Goal: Task Accomplishment & Management: Manage account settings

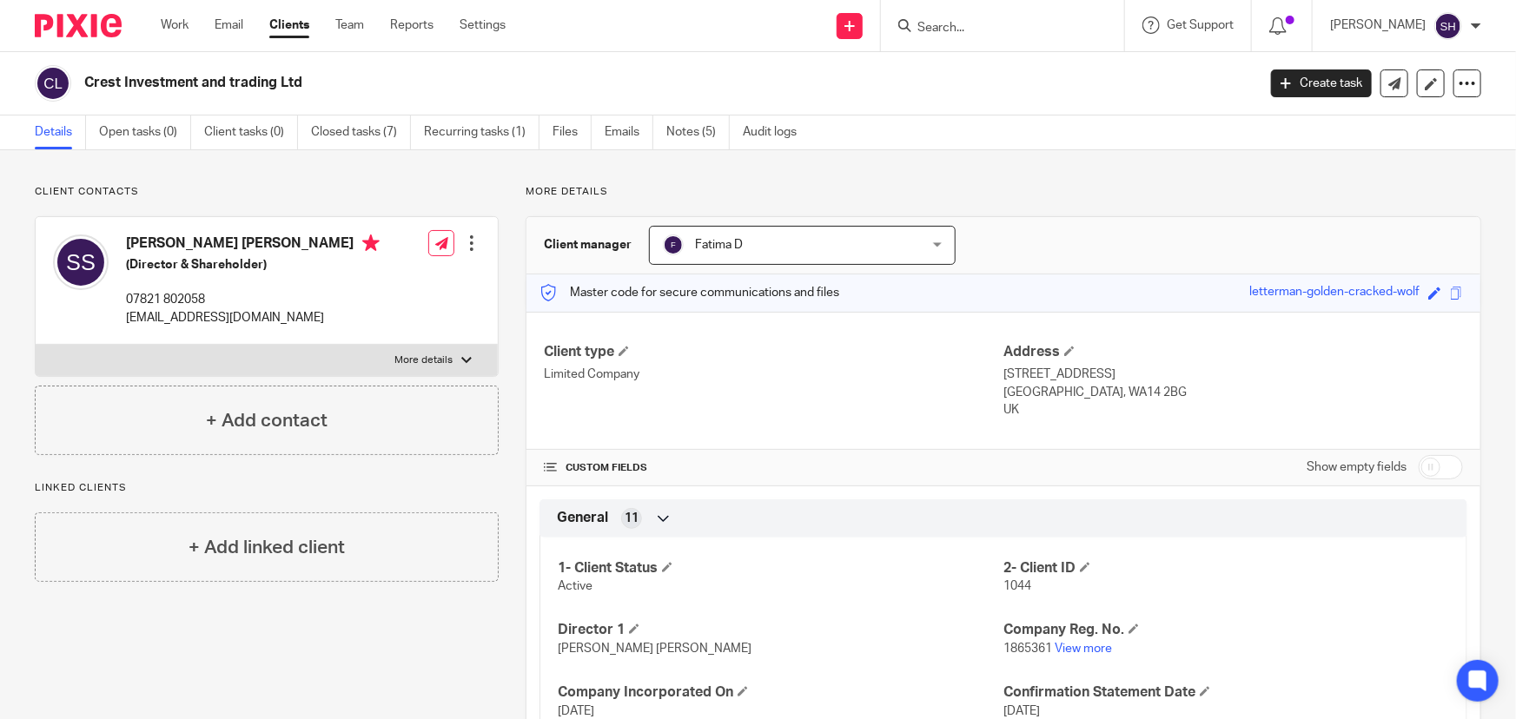
click at [967, 31] on input "Search" at bounding box center [993, 29] width 156 height 16
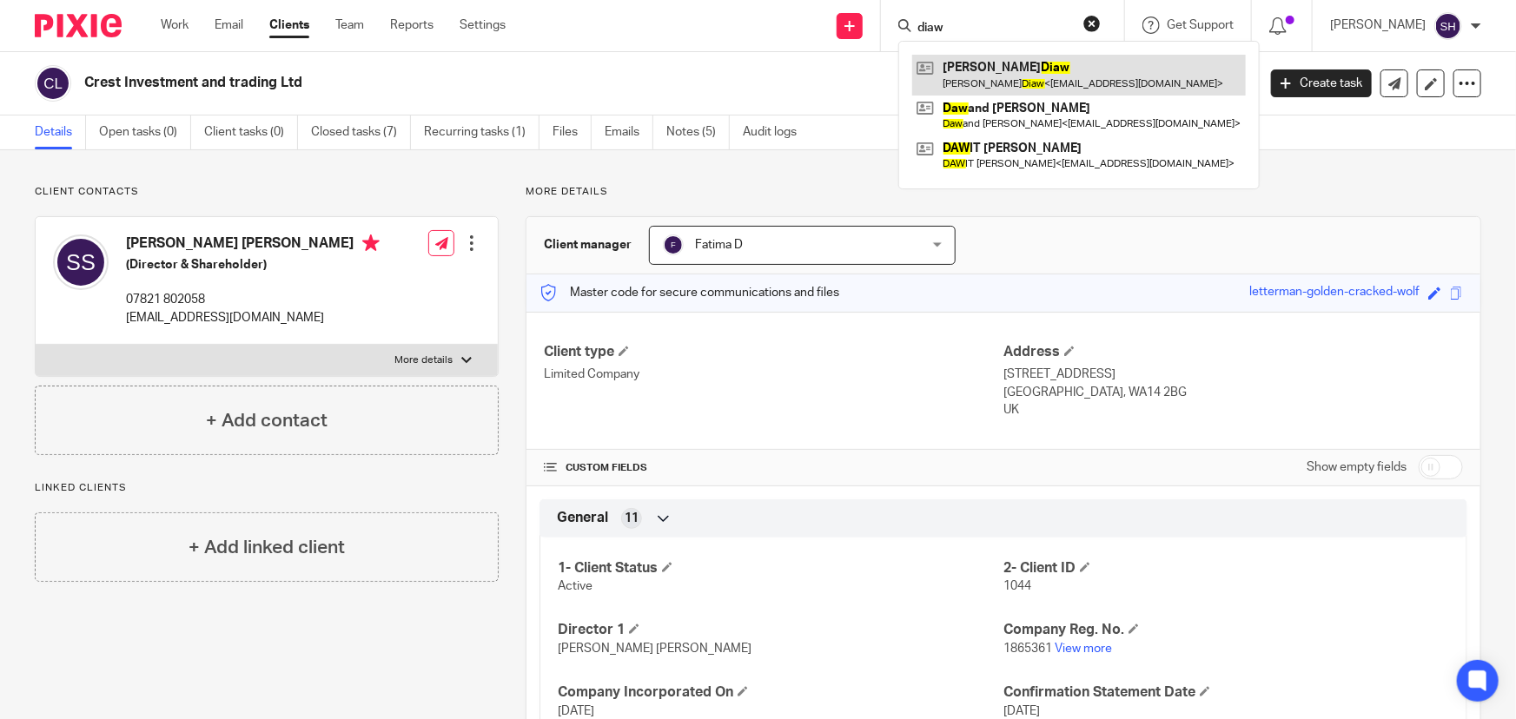
type input "diaw"
click at [1025, 70] on link at bounding box center [1079, 75] width 334 height 40
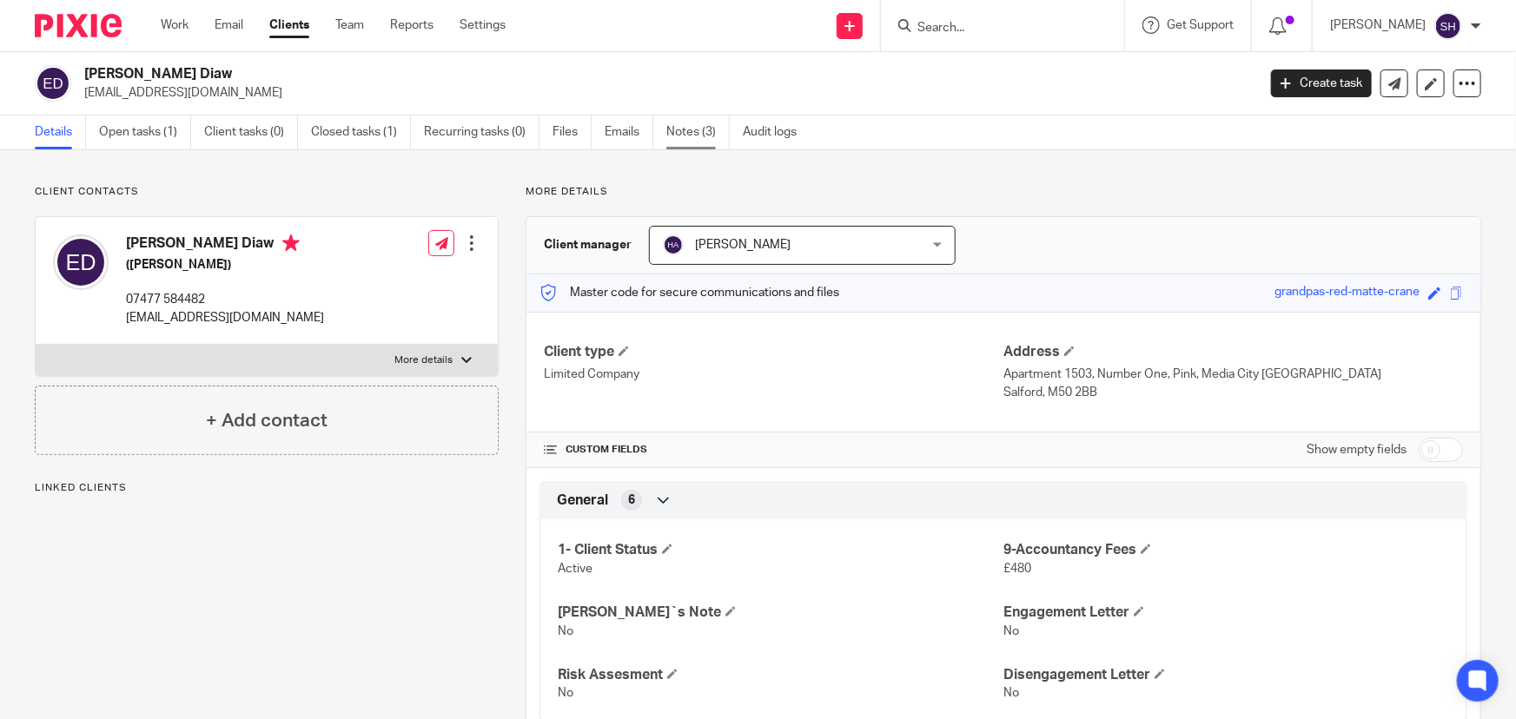
click at [696, 132] on link "Notes (3)" at bounding box center [697, 133] width 63 height 34
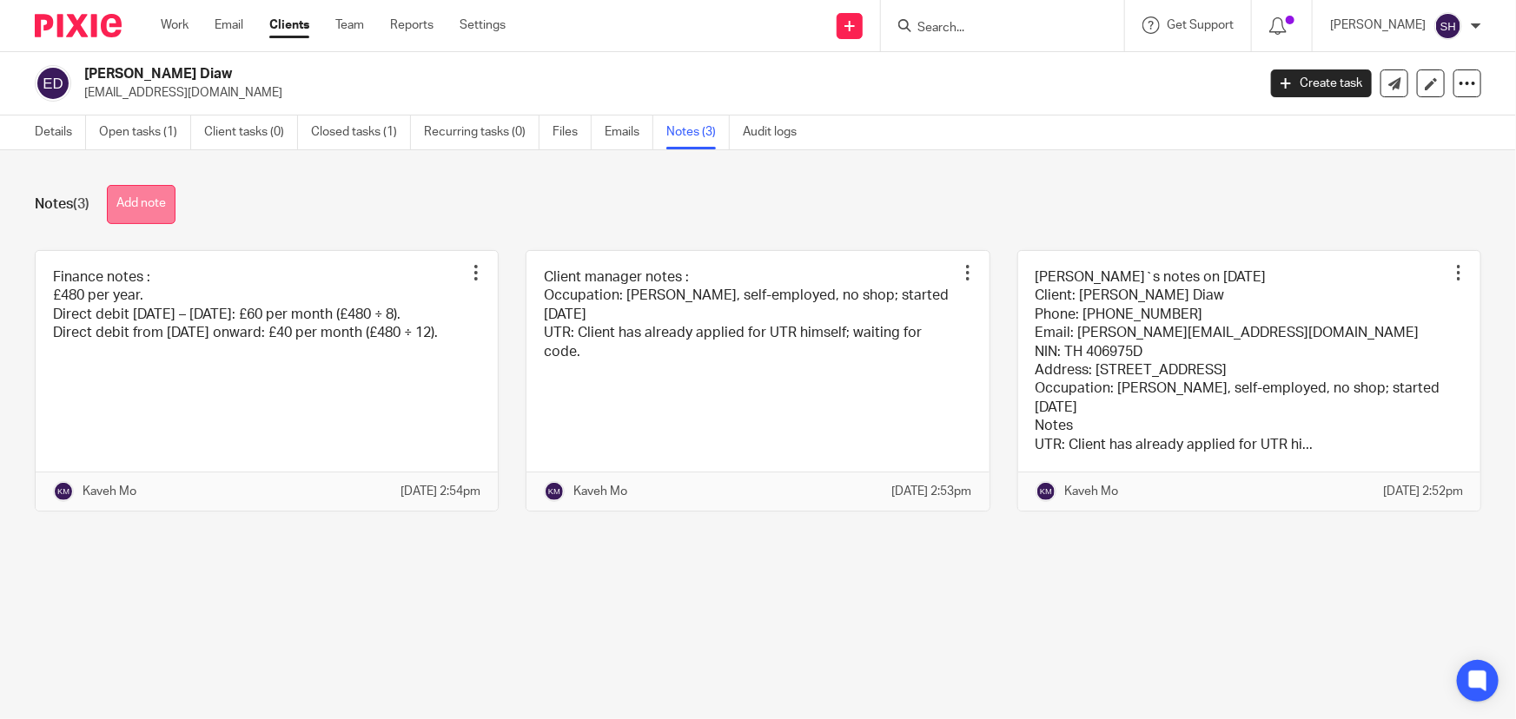
click at [160, 208] on button "Add note" at bounding box center [141, 204] width 69 height 39
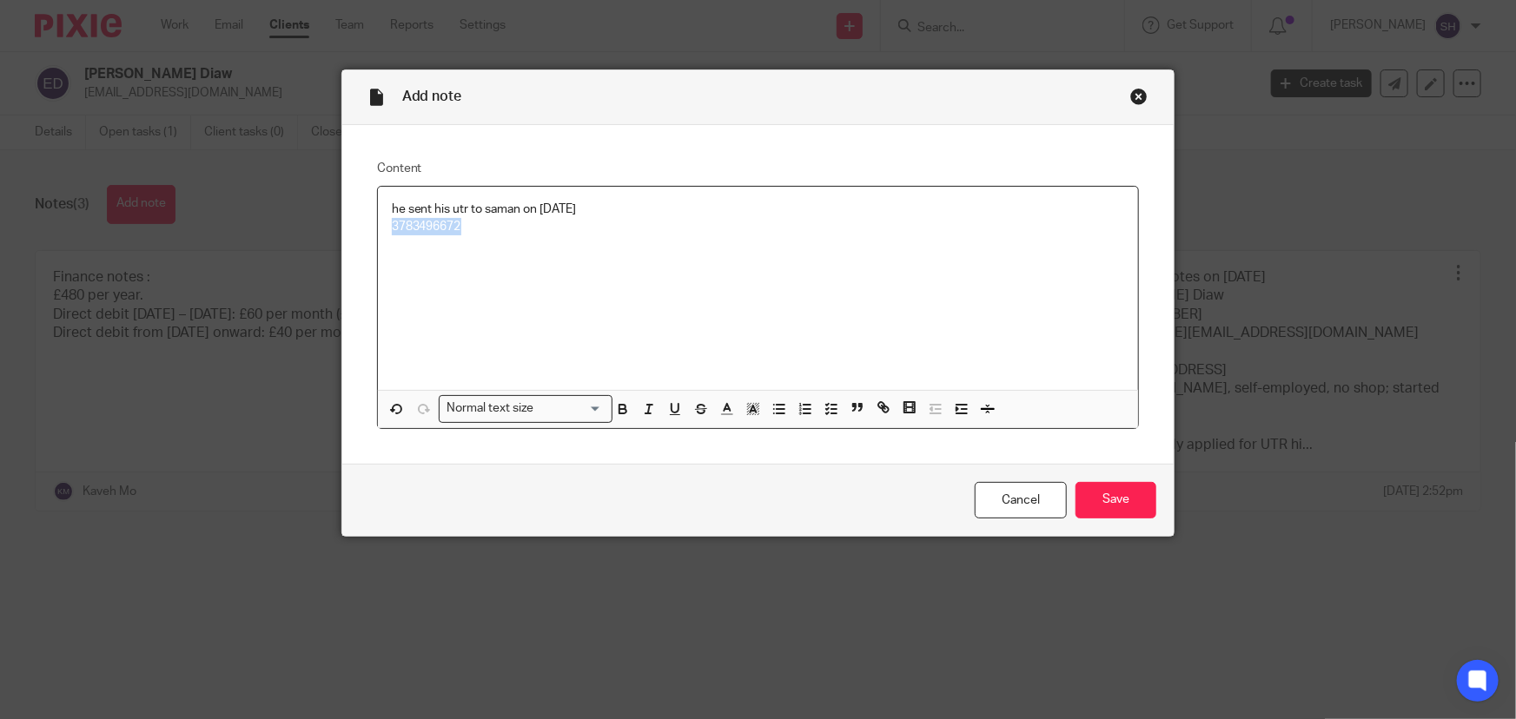
drag, startPoint x: 458, startPoint y: 227, endPoint x: 388, endPoint y: 225, distance: 69.5
click at [392, 225] on p "3783496672" at bounding box center [758, 226] width 733 height 17
copy p "3783496672"
click at [1122, 506] on input "Save" at bounding box center [1115, 500] width 81 height 37
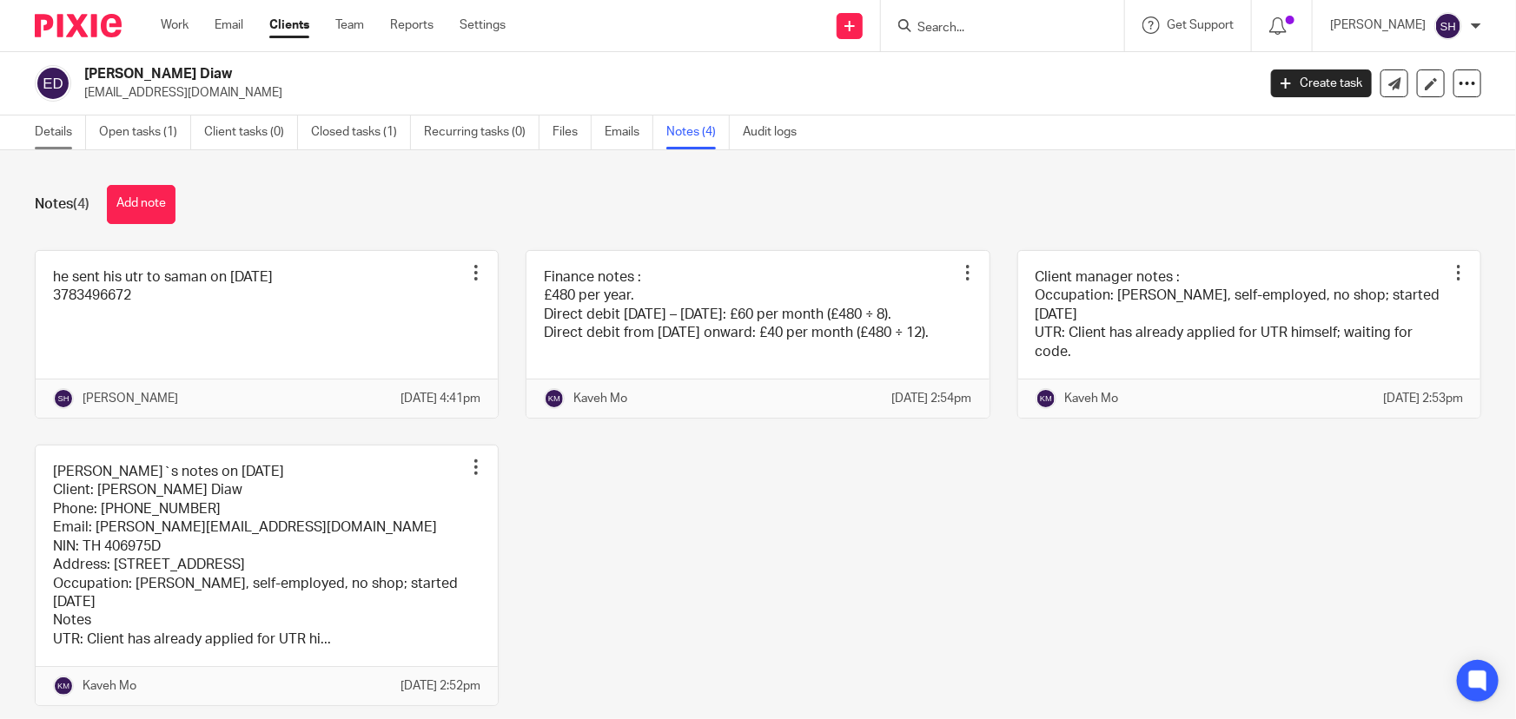
click at [44, 136] on link "Details" at bounding box center [60, 133] width 51 height 34
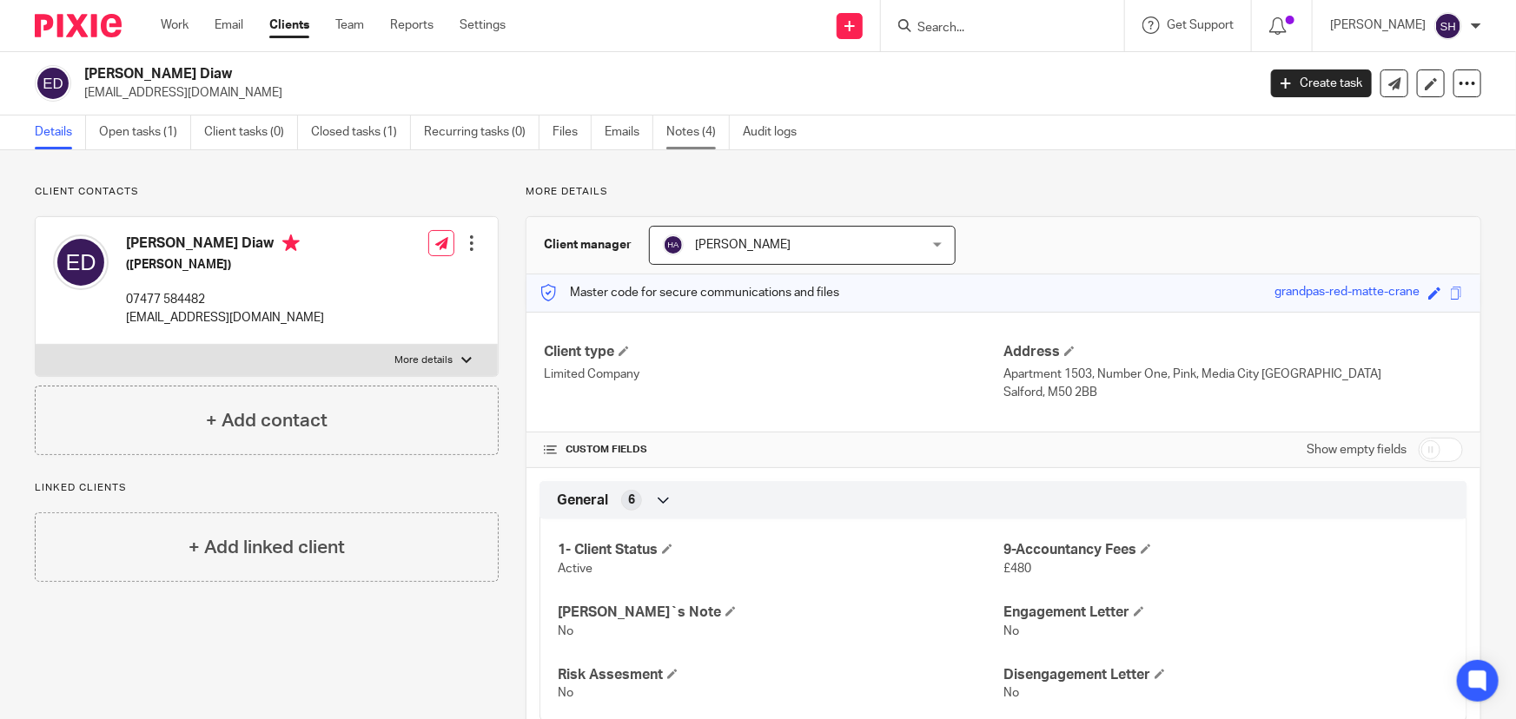
click at [679, 132] on link "Notes (4)" at bounding box center [697, 133] width 63 height 34
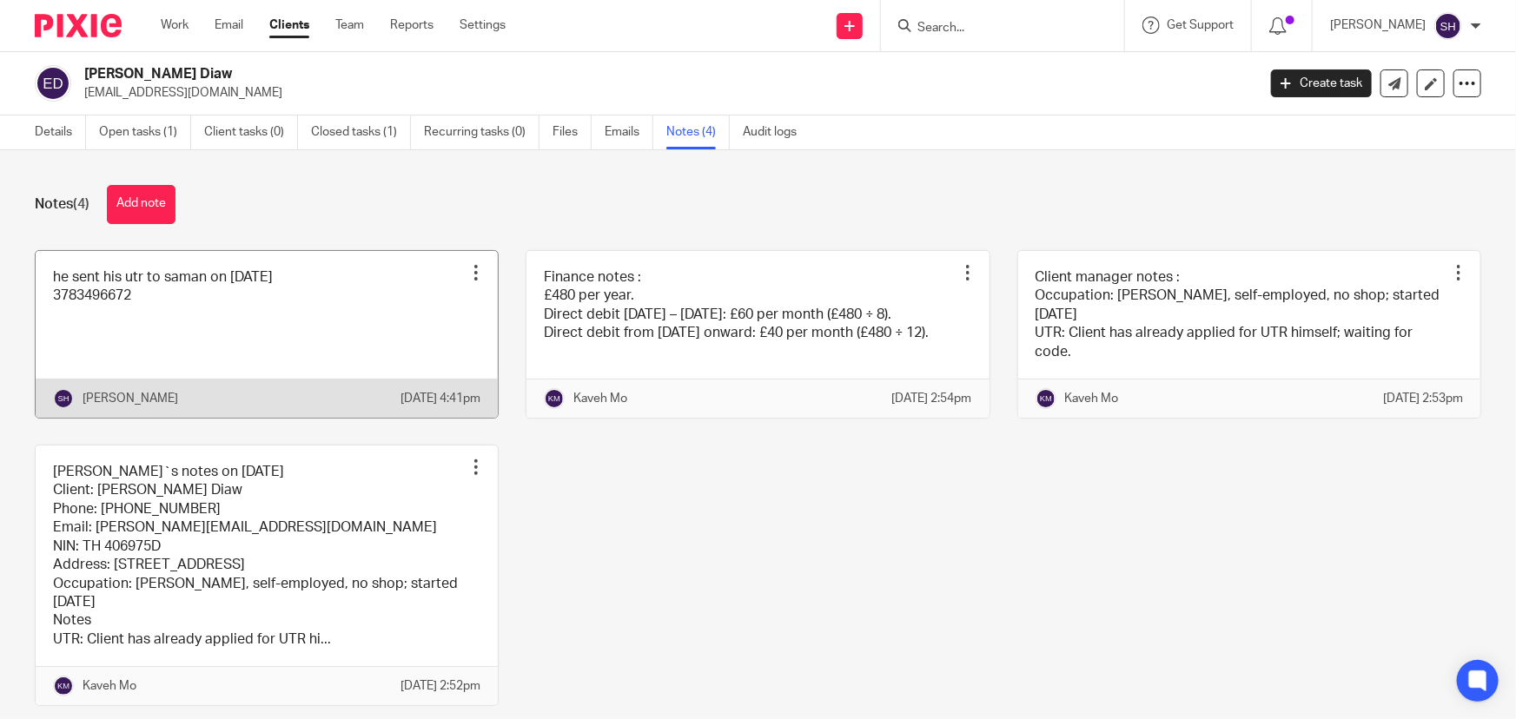
click at [85, 310] on link at bounding box center [267, 334] width 462 height 167
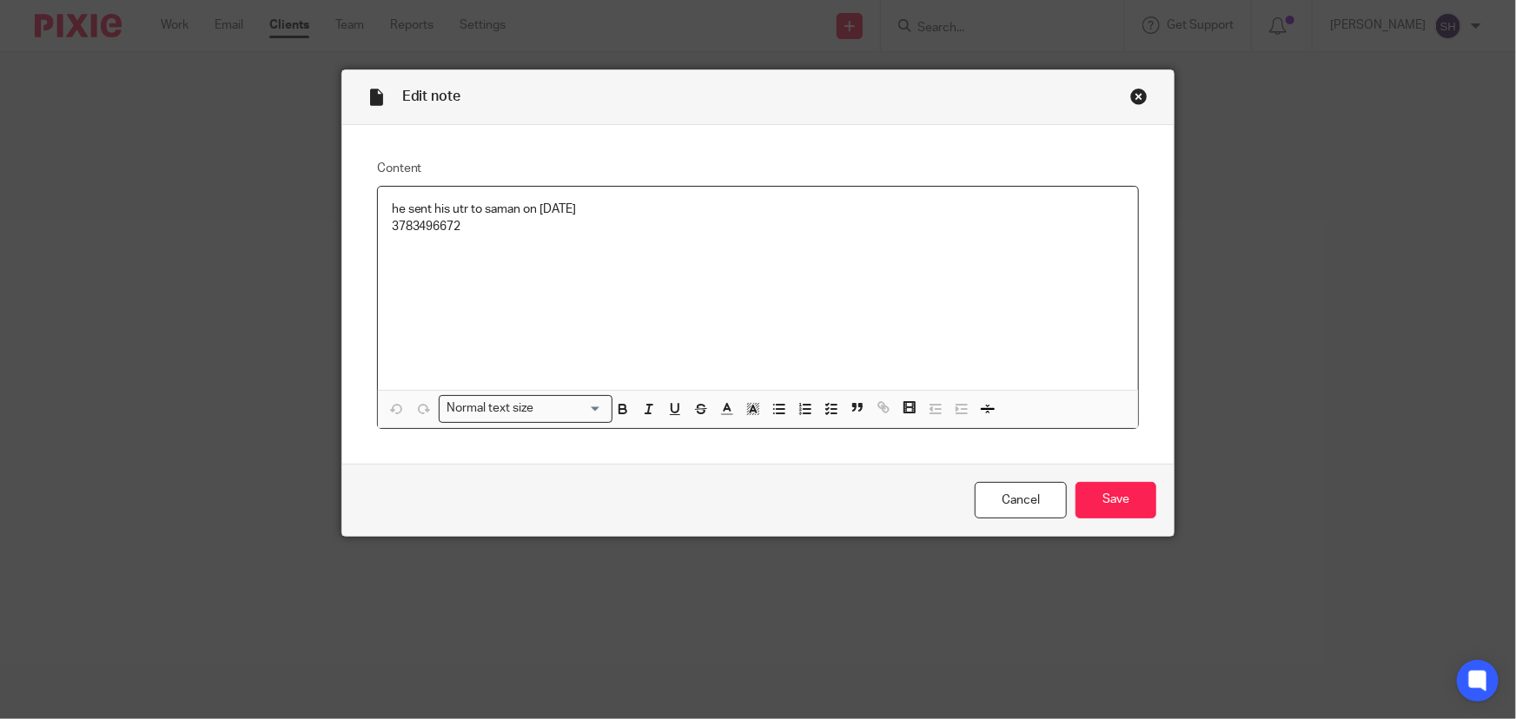
click at [416, 228] on p "3783496672" at bounding box center [758, 226] width 733 height 17
copy p "3783496672"
click at [1130, 100] on div "Close this dialog window" at bounding box center [1138, 96] width 17 height 17
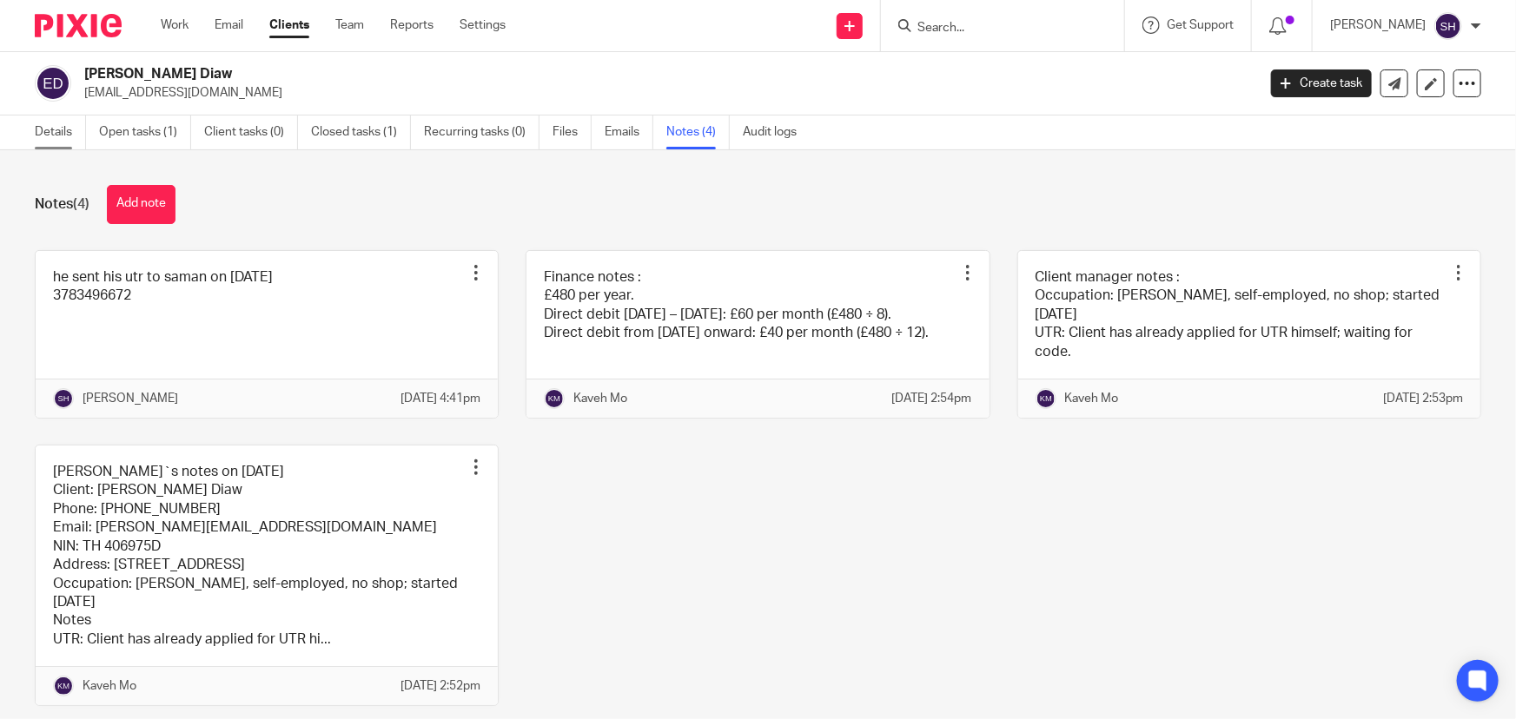
click at [44, 130] on link "Details" at bounding box center [60, 133] width 51 height 34
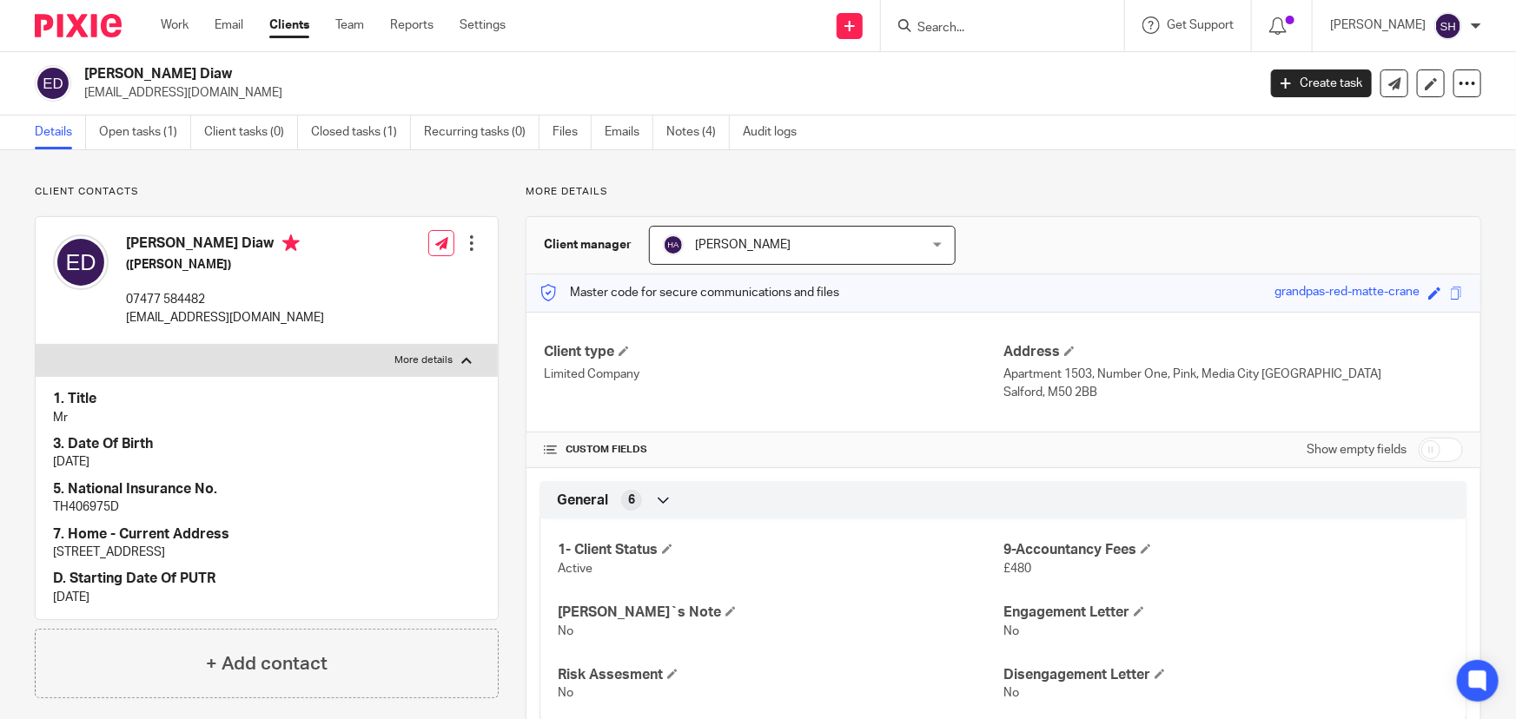
click at [465, 241] on div at bounding box center [471, 242] width 17 height 17
click at [385, 282] on link "Edit contact" at bounding box center [390, 281] width 166 height 25
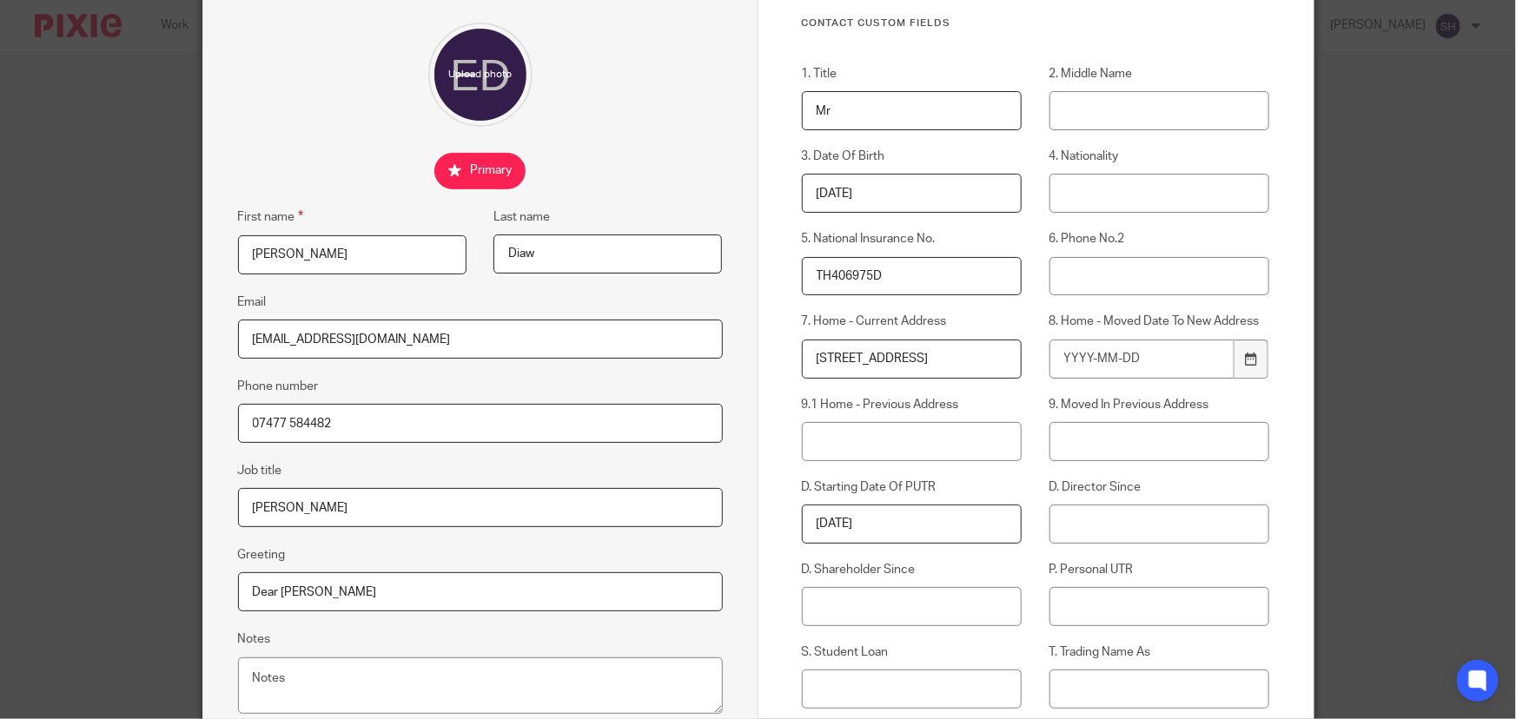
scroll to position [157, 0]
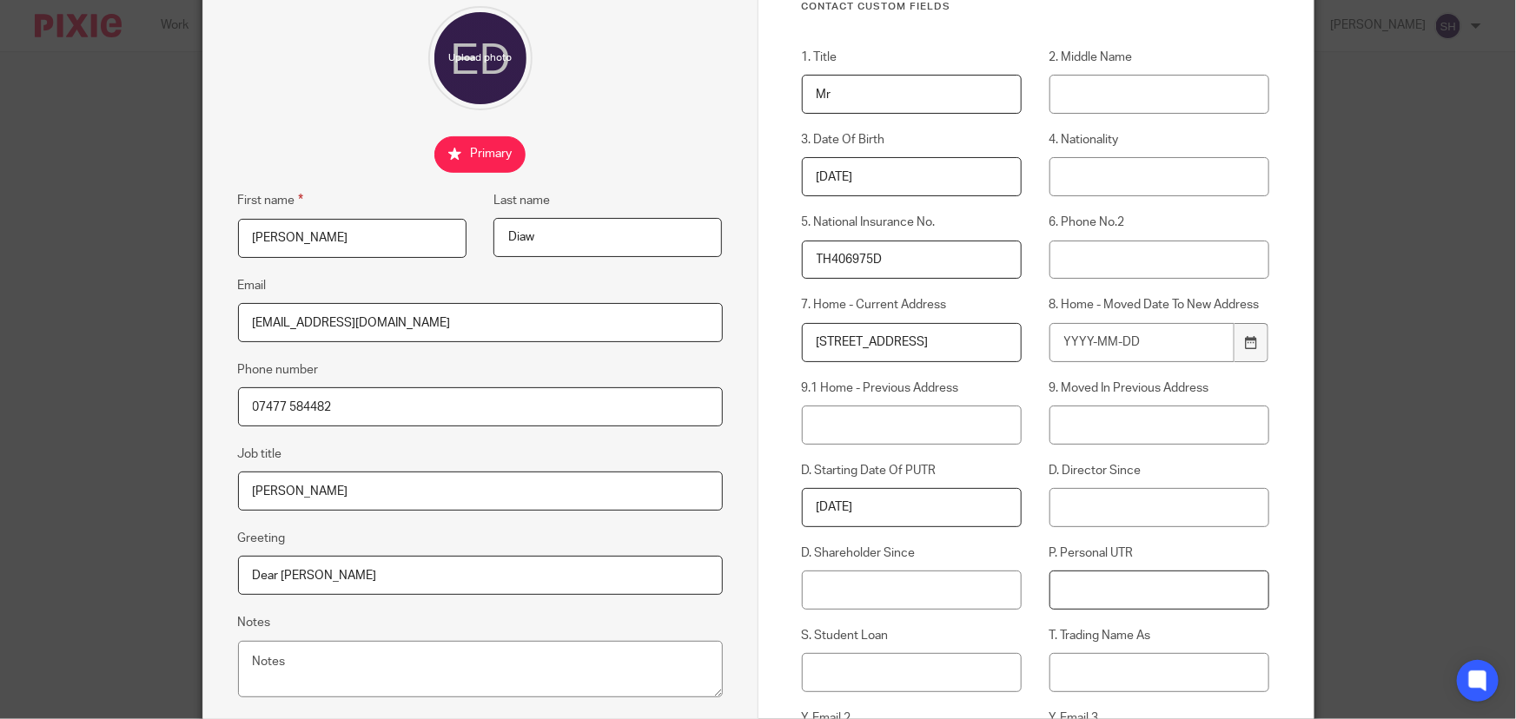
click at [1062, 584] on input "P. Personal UTR" at bounding box center [1159, 590] width 221 height 39
paste input "3783496672"
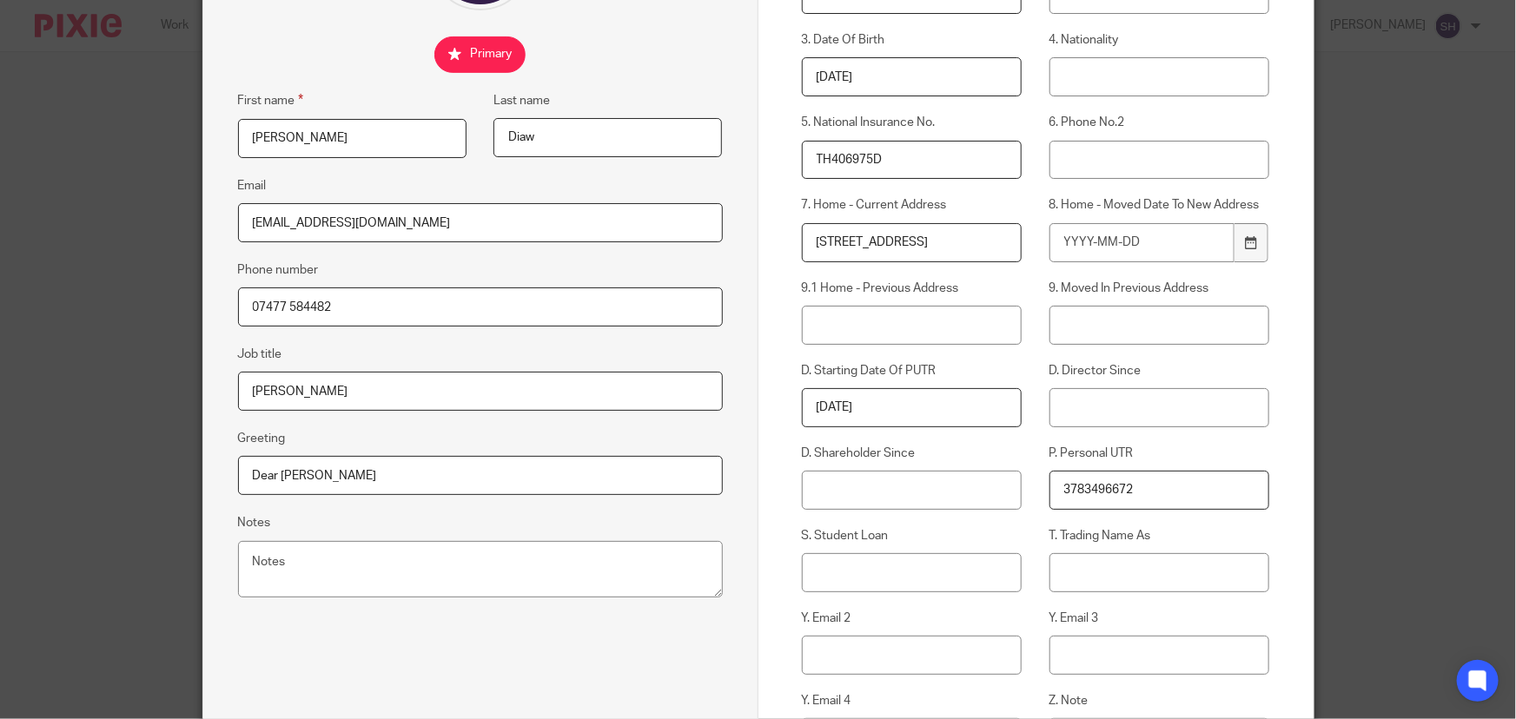
scroll to position [394, 0]
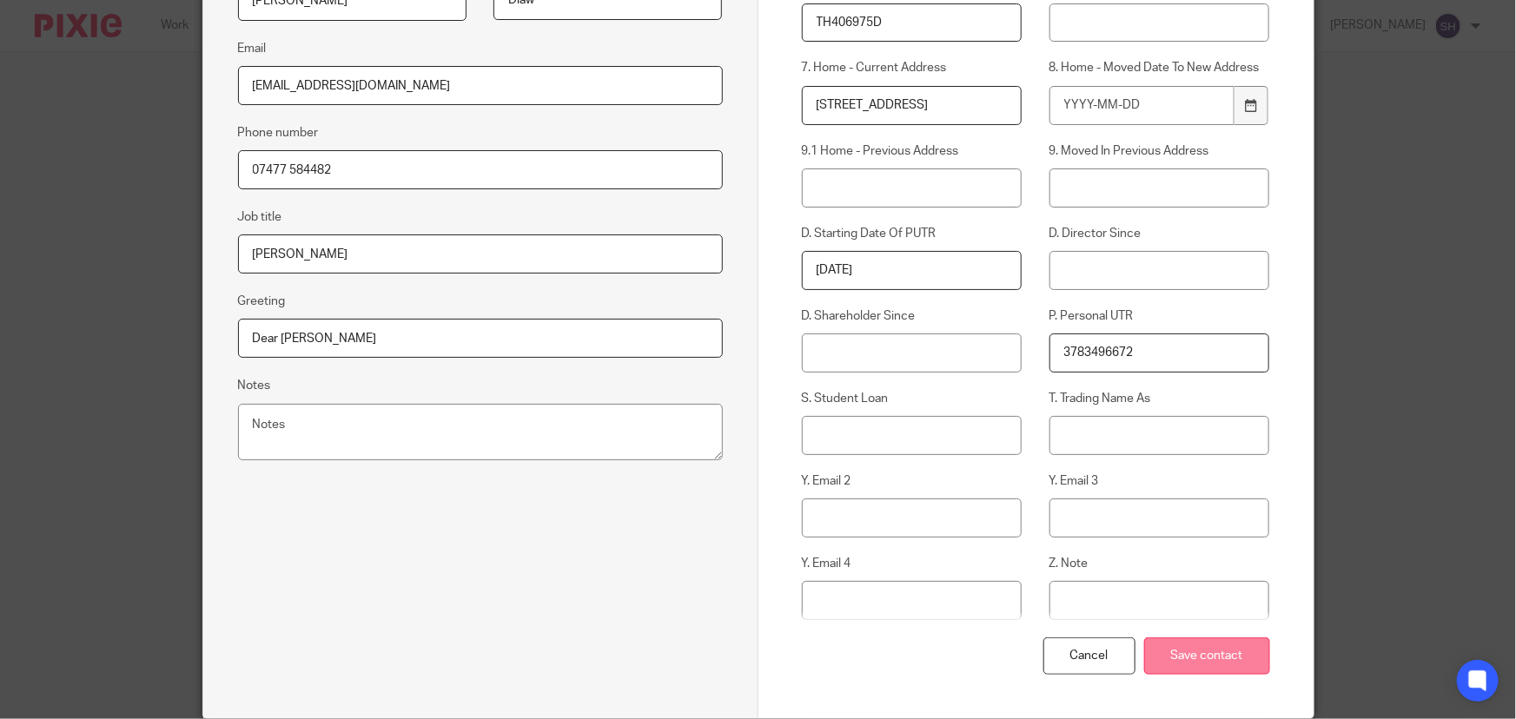
type input "3783496672"
click at [1199, 646] on input "Save contact" at bounding box center [1207, 655] width 126 height 37
click at [1216, 669] on input "Save contact" at bounding box center [1207, 655] width 126 height 37
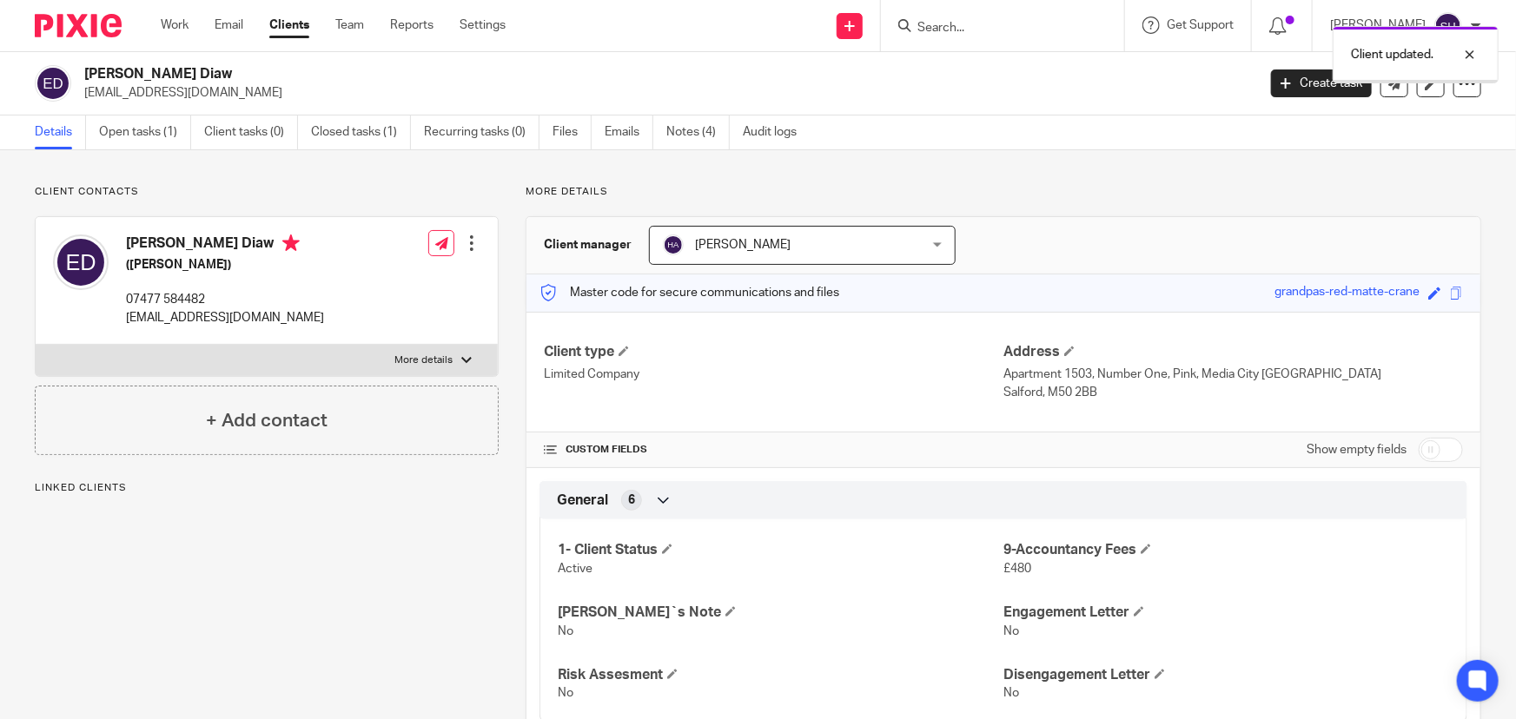
click at [455, 347] on label "More details" at bounding box center [267, 360] width 462 height 31
click at [36, 345] on input "More details" at bounding box center [35, 344] width 1 height 1
checkbox input "true"
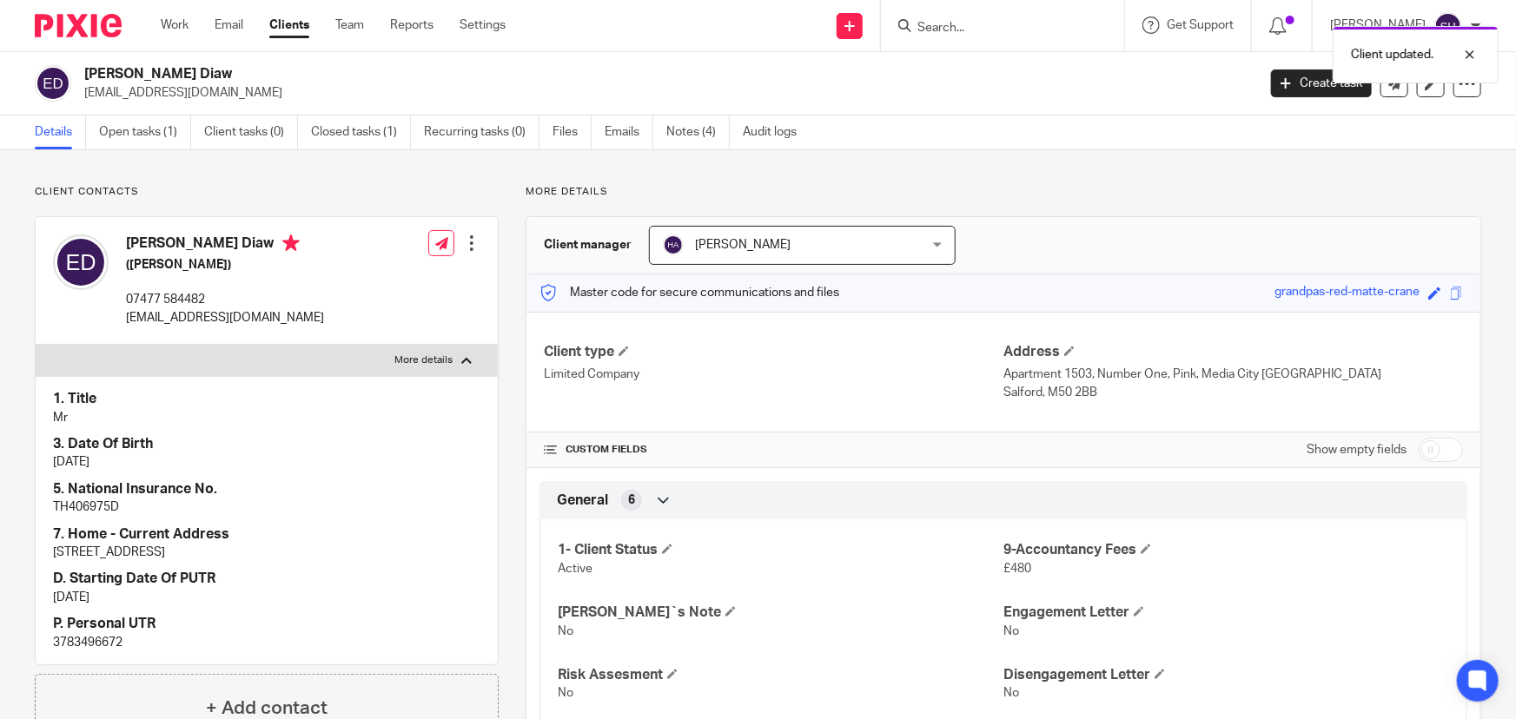
drag, startPoint x: 427, startPoint y: 553, endPoint x: 376, endPoint y: 545, distance: 51.8
click at [376, 545] on p "[STREET_ADDRESS]" at bounding box center [266, 552] width 427 height 17
drag, startPoint x: 263, startPoint y: 245, endPoint x: 122, endPoint y: 251, distance: 140.8
click at [122, 251] on div "[PERSON_NAME] Diaw ([PERSON_NAME]) 07477 584482 [EMAIL_ADDRESS][DOMAIN_NAME]" at bounding box center [188, 280] width 271 height 109
copy h4 "[PERSON_NAME] Diaw"
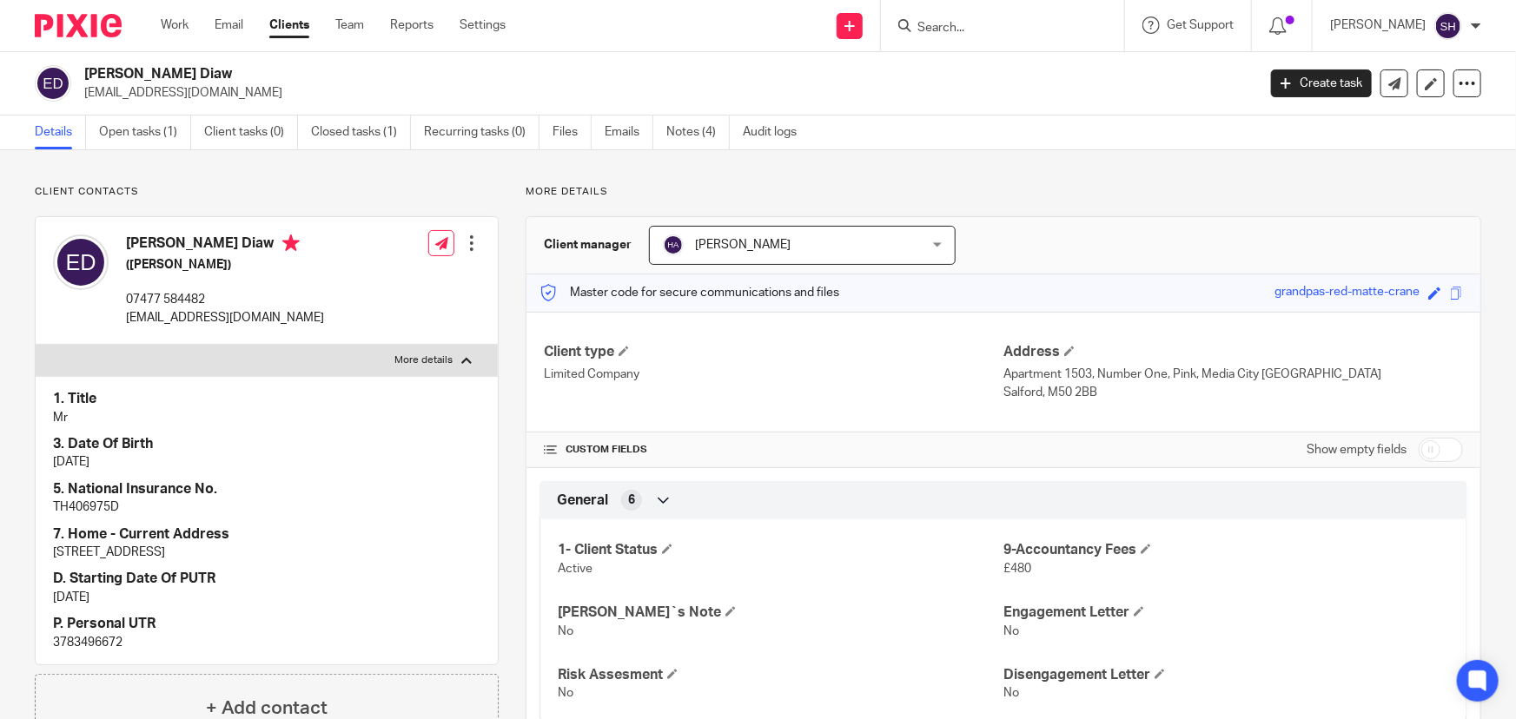
drag, startPoint x: 431, startPoint y: 547, endPoint x: 379, endPoint y: 547, distance: 52.1
click at [379, 547] on p "[STREET_ADDRESS]" at bounding box center [266, 552] width 427 height 17
copy p "M50 2BB"
